Goal: Find specific page/section: Find specific page/section

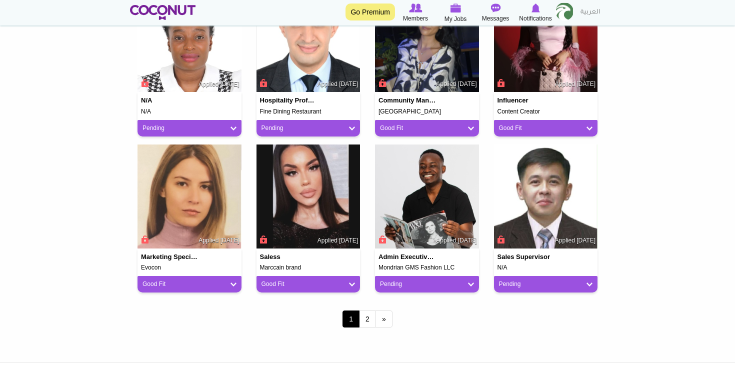
scroll to position [916, 0]
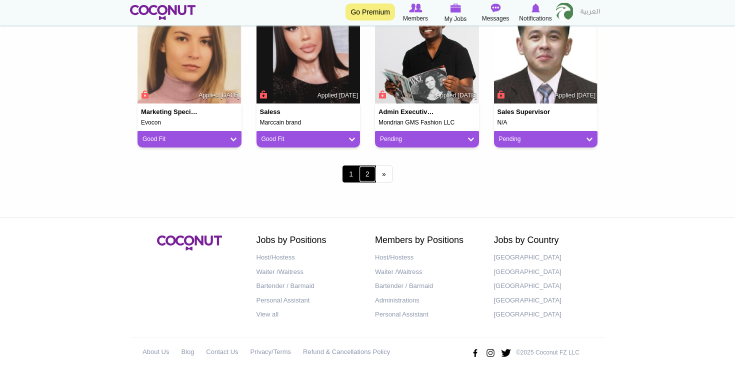
click at [367, 175] on link "2" at bounding box center [367, 174] width 17 height 17
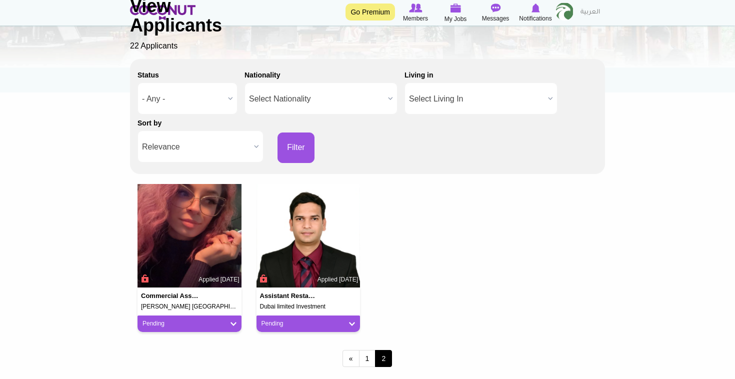
scroll to position [108, 0]
